Goal: Navigation & Orientation: Find specific page/section

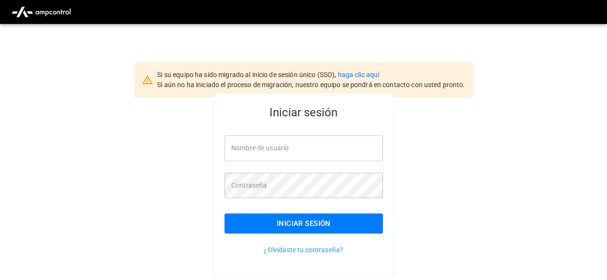
type input "**********"
drag, startPoint x: 205, startPoint y: 208, endPoint x: 248, endPoint y: 222, distance: 44.8
click at [248, 222] on div "**********" at bounding box center [303, 201] width 607 height 206
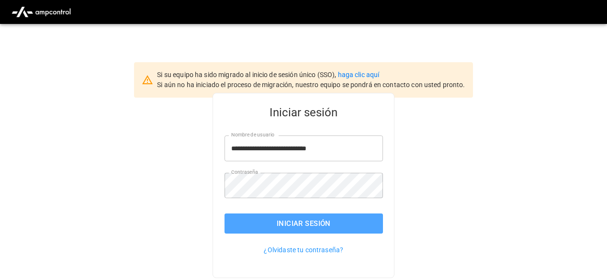
click at [248, 222] on button "Iniciar sesión" at bounding box center [304, 224] width 159 height 20
